Goal: Transaction & Acquisition: Purchase product/service

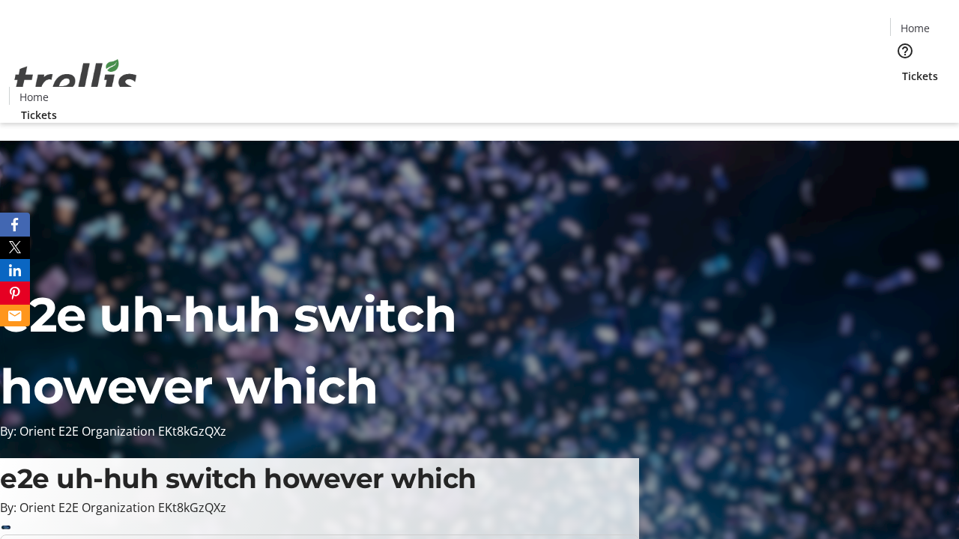
click at [902, 68] on span "Tickets" at bounding box center [920, 76] width 36 height 16
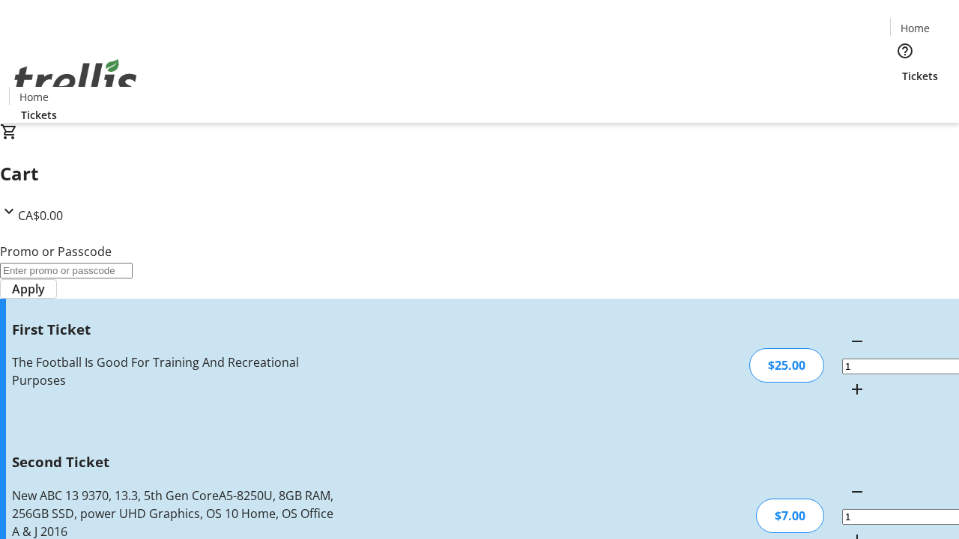
click at [848, 531] on mat-icon "Increment by one" at bounding box center [857, 540] width 18 height 18
type input "2"
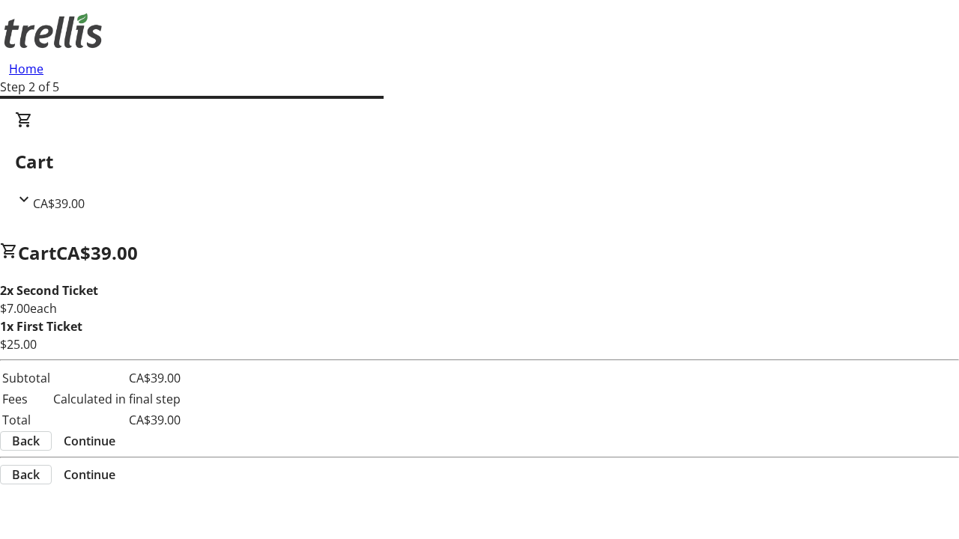
click at [115, 432] on span "Continue" at bounding box center [90, 441] width 52 height 18
